Goal: Information Seeking & Learning: Learn about a topic

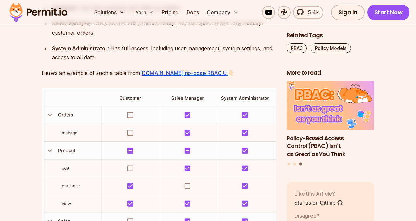
scroll to position [951, 0]
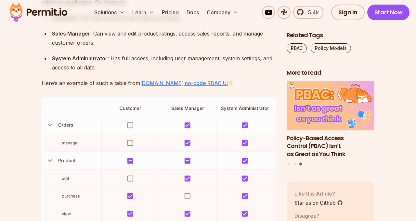
click at [187, 85] on link "Permit.io no-code RBAC UI" at bounding box center [184, 83] width 88 height 7
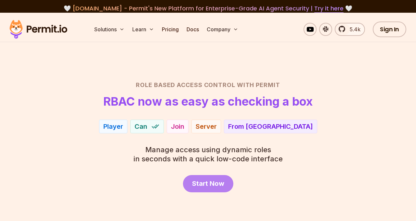
click at [205, 182] on span "Start Now" at bounding box center [208, 183] width 32 height 9
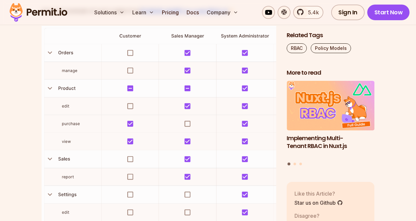
scroll to position [1032, 0]
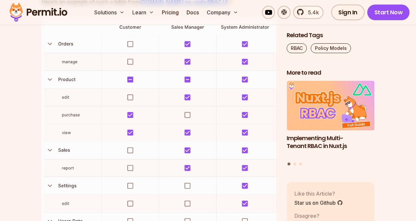
drag, startPoint x: 212, startPoint y: 95, endPoint x: 229, endPoint y: 3, distance: 94.2
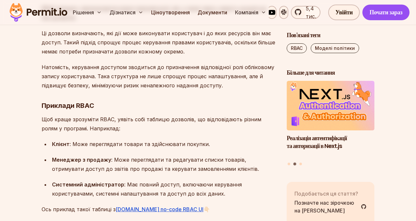
scroll to position [914, 0]
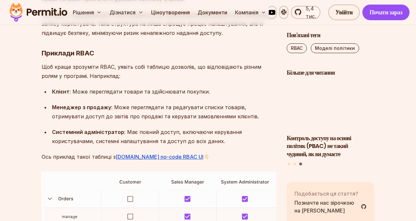
drag, startPoint x: 39, startPoint y: 68, endPoint x: 245, endPoint y: 159, distance: 225.3
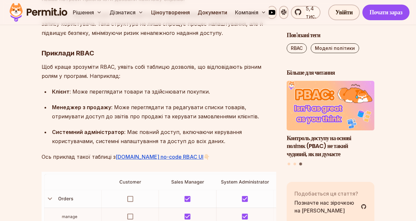
copy div "Приклади RBAC Щоб краще зрозуміти RBAC, уявіть собі таблицю дозволів, що відпов…"
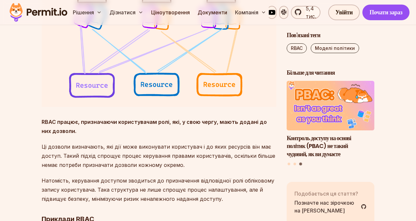
scroll to position [750, 0]
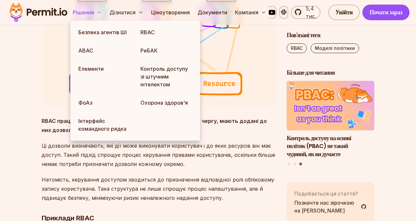
drag, startPoint x: 213, startPoint y: 67, endPoint x: 98, endPoint y: 7, distance: 129.6
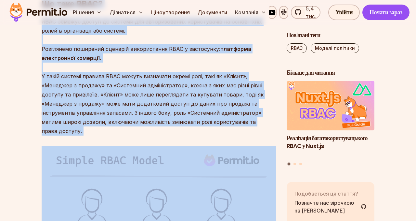
scroll to position [526, 0]
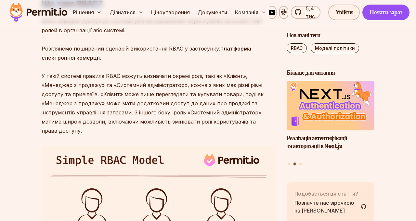
drag, startPoint x: 44, startPoint y: 88, endPoint x: 230, endPoint y: 153, distance: 197.4
copy div "Вступ Контроль доступу на основі ролей (RBAC) є наріжним каменем авторизації пр…"
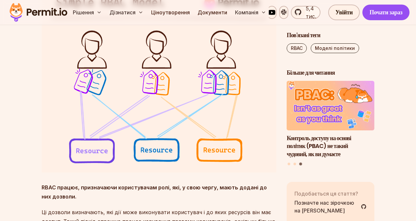
scroll to position [714, 0]
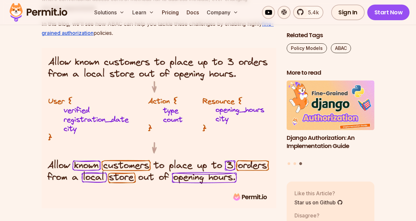
scroll to position [536, 0]
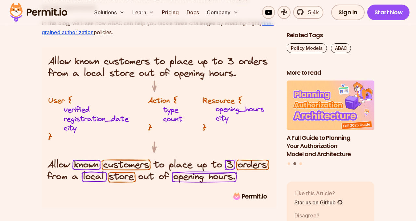
drag, startPoint x: 164, startPoint y: 111, endPoint x: 77, endPoint y: 2, distance: 139.3
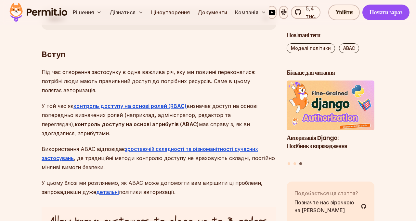
scroll to position [413, 0]
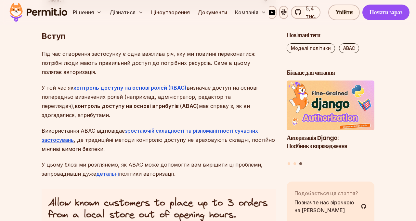
click at [43, 108] on font "визначає доступ на основі попередньо визначених ролей (наприклад, адміністратор…" at bounding box center [150, 96] width 216 height 25
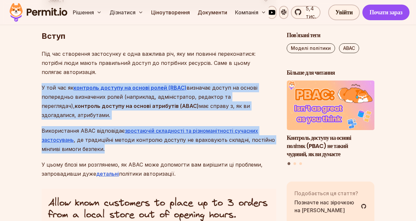
drag, startPoint x: 39, startPoint y: 95, endPoint x: 200, endPoint y: 163, distance: 174.3
copy div "У той час як контроль доступу на основі ролей (RBAC) визначає доступ на основі …"
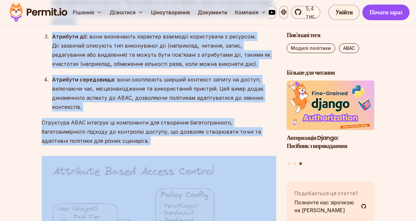
scroll to position [1024, 0]
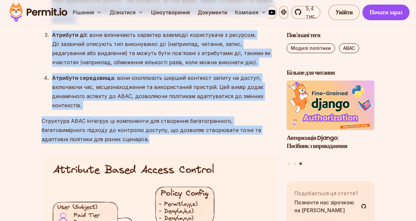
drag, startPoint x: 41, startPoint y: 66, endPoint x: 239, endPoint y: 148, distance: 214.5
copy div "Що таке керування доступом на основі атрибутів? Контроль доступу на основі атри…"
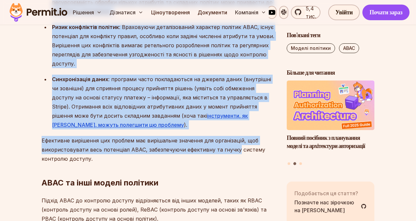
scroll to position [1893, 0]
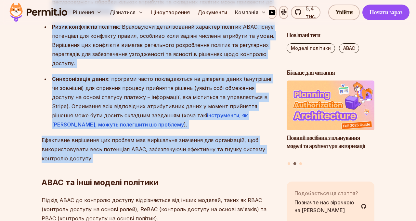
drag, startPoint x: 43, startPoint y: 81, endPoint x: 232, endPoint y: 165, distance: 206.9
copy div "Переваги ABAC ABAC пропонує кілька переконливих переваг: Деталізація : ABAC доз…"
